Goal: Complete application form

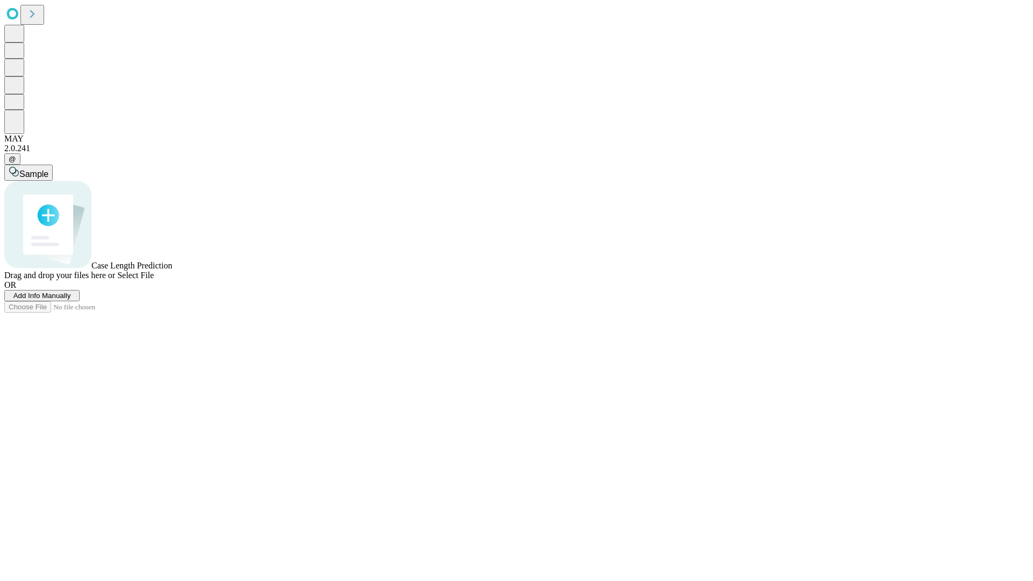
click at [71, 300] on span "Add Info Manually" at bounding box center [42, 296] width 58 height 8
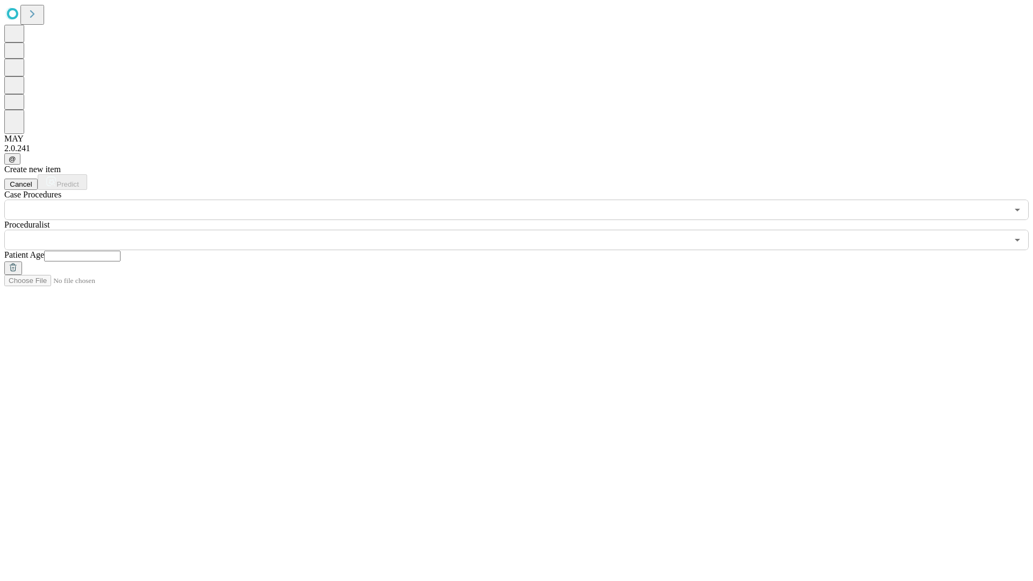
click at [120, 251] on input "text" at bounding box center [82, 256] width 76 height 11
type input "*"
click at [524, 230] on input "text" at bounding box center [505, 240] width 1003 height 20
